Goal: Task Accomplishment & Management: Use online tool/utility

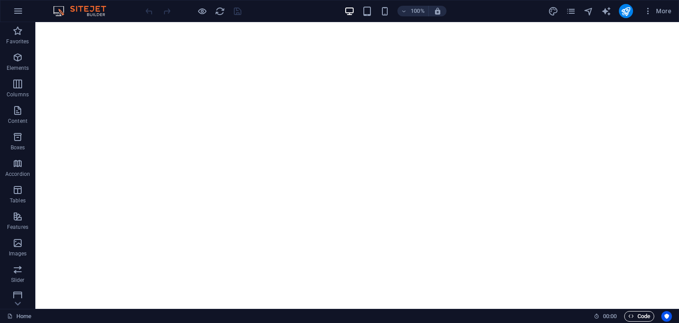
click at [647, 319] on span "Code" at bounding box center [639, 316] width 22 height 11
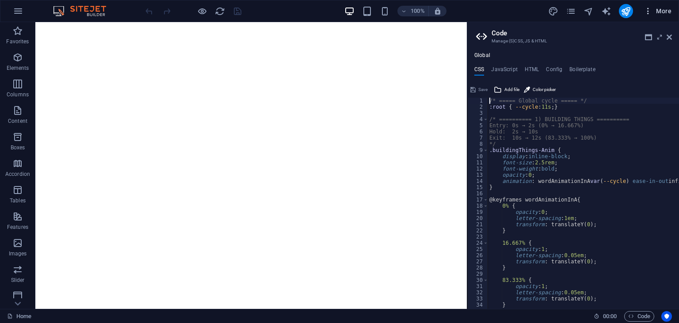
click at [647, 10] on icon "button" at bounding box center [647, 11] width 9 height 9
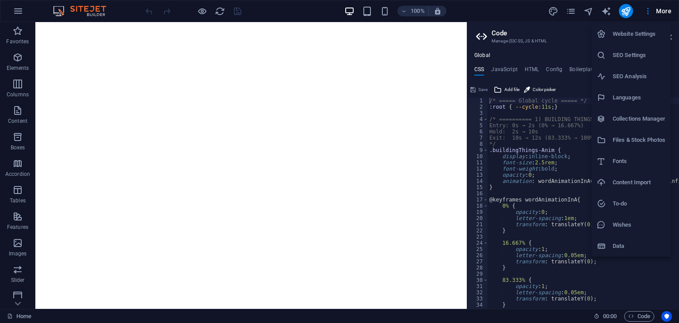
click at [637, 33] on h6 "Website Settings" at bounding box center [639, 34] width 53 height 11
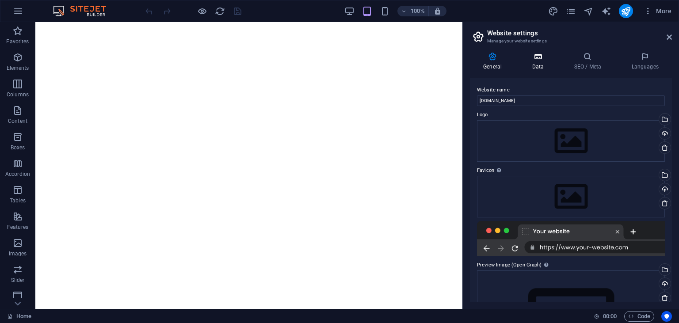
click at [541, 68] on h4 "Data" at bounding box center [539, 61] width 42 height 19
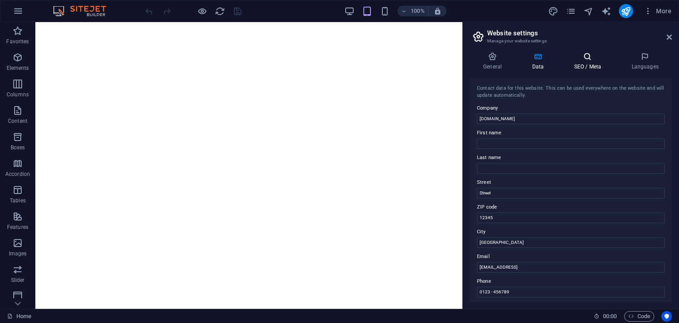
click at [585, 69] on h4 "SEO / Meta" at bounding box center [588, 61] width 57 height 19
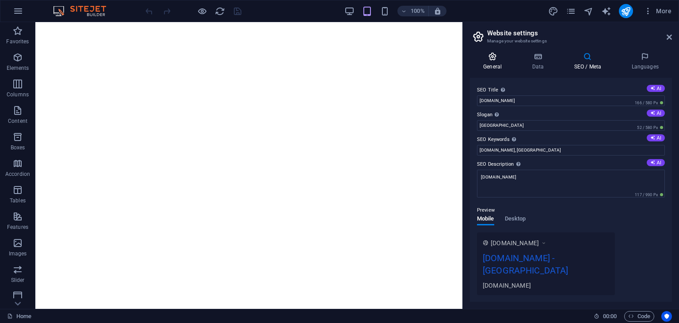
click at [501, 69] on h4 "General" at bounding box center [494, 61] width 49 height 19
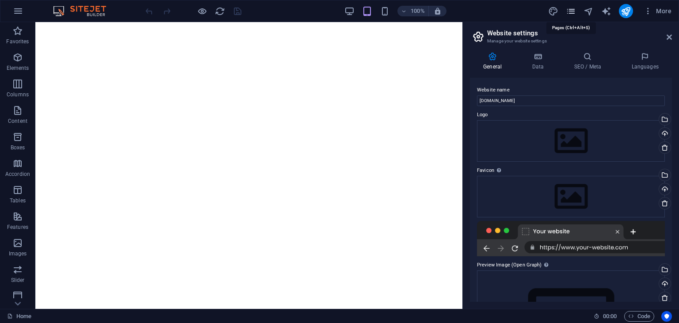
click at [573, 13] on icon "pages" at bounding box center [571, 11] width 10 height 10
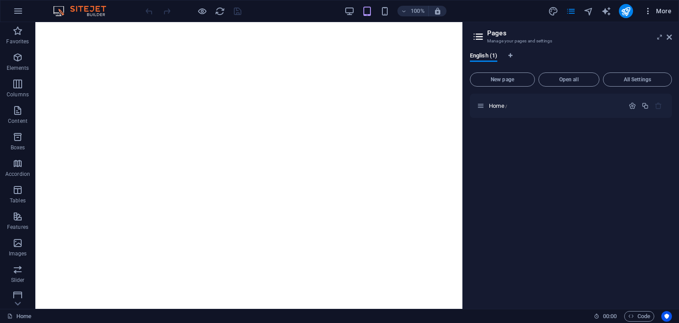
click at [646, 9] on icon "button" at bounding box center [647, 11] width 9 height 9
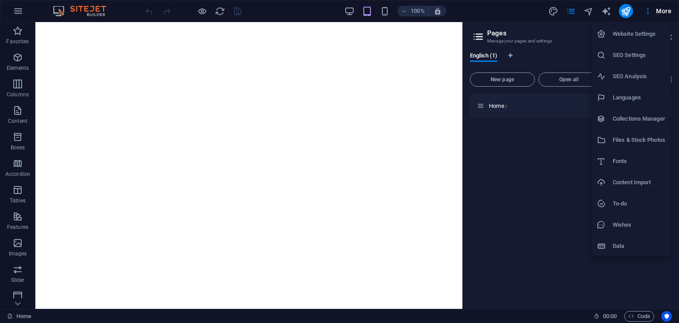
click at [641, 142] on h6 "Files & Stock Photos" at bounding box center [639, 140] width 53 height 11
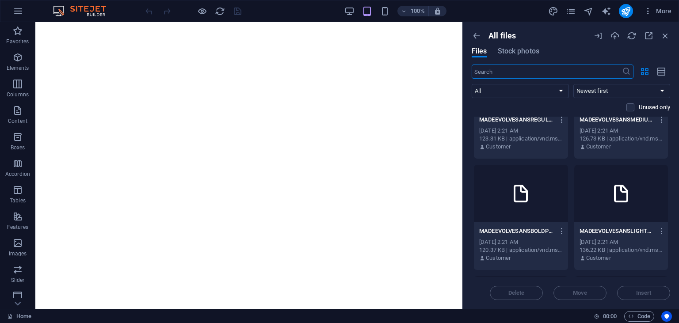
scroll to position [121, 0]
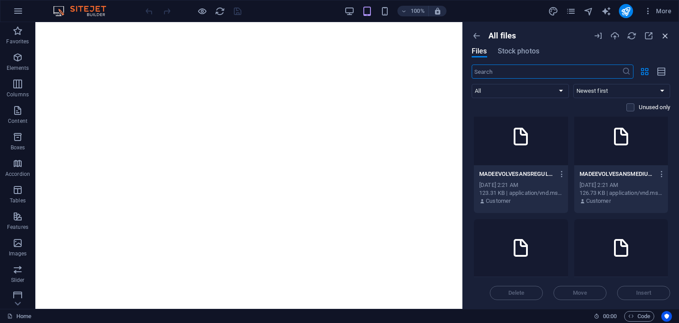
click at [663, 38] on icon "button" at bounding box center [665, 36] width 10 height 10
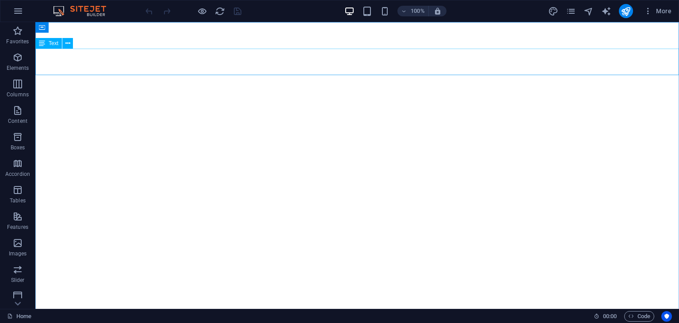
click at [54, 47] on div "Text" at bounding box center [48, 43] width 27 height 11
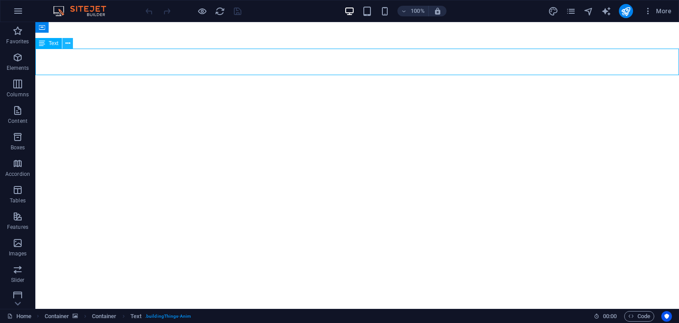
click at [66, 47] on icon at bounding box center [67, 43] width 5 height 9
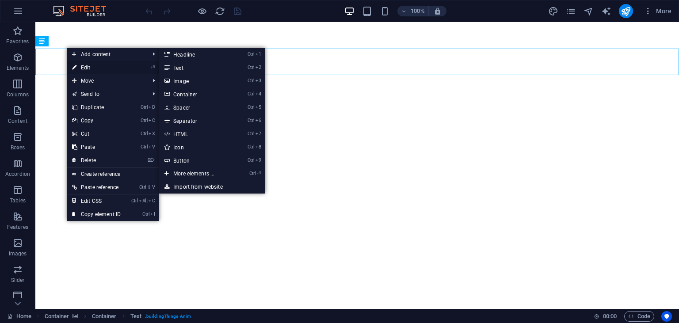
click at [98, 69] on link "⏎ Edit" at bounding box center [96, 67] width 59 height 13
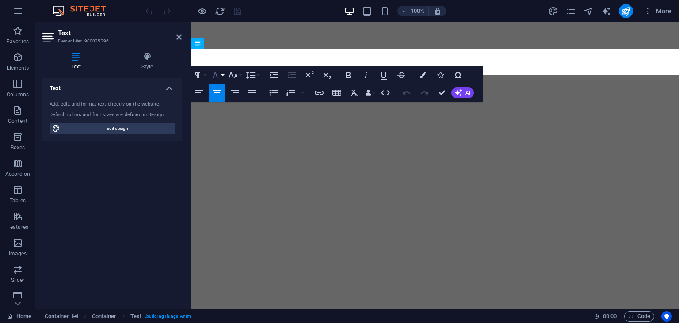
click at [221, 76] on button "Font Family" at bounding box center [217, 75] width 17 height 18
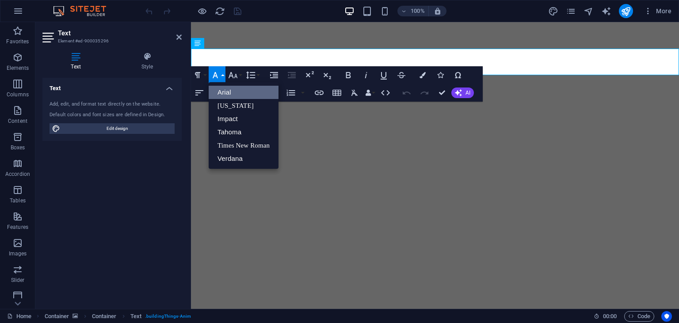
scroll to position [0, 0]
click at [123, 134] on div "Add, edit, and format text directly on the website. Default colors and font siz…" at bounding box center [111, 117] width 139 height 47
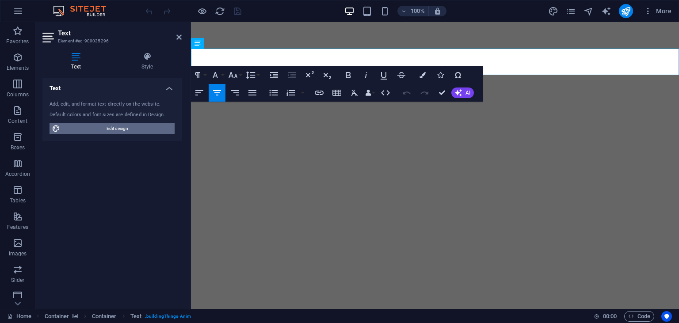
click at [127, 130] on span "Edit design" at bounding box center [117, 128] width 109 height 11
select select "px"
select select "400"
select select "px"
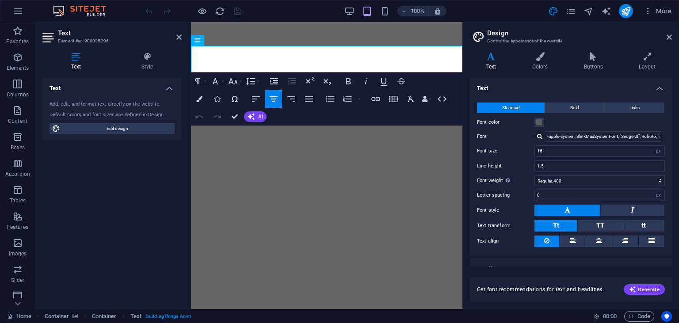
click at [540, 137] on div at bounding box center [539, 136] width 5 height 6
click at [554, 147] on div "Manage fonts →" at bounding box center [605, 148] width 117 height 9
select select "popularity"
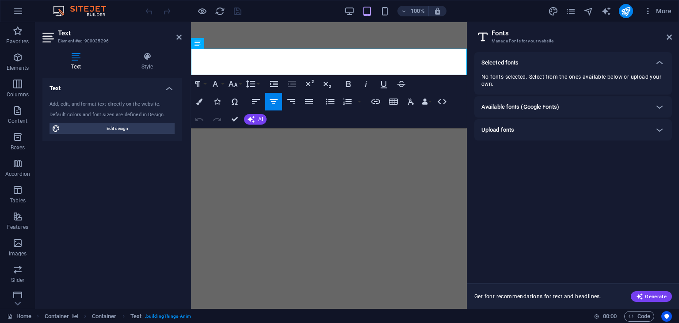
click at [534, 129] on div "Upload fonts" at bounding box center [564, 130] width 167 height 11
